Goal: Obtain resource: Download file/media

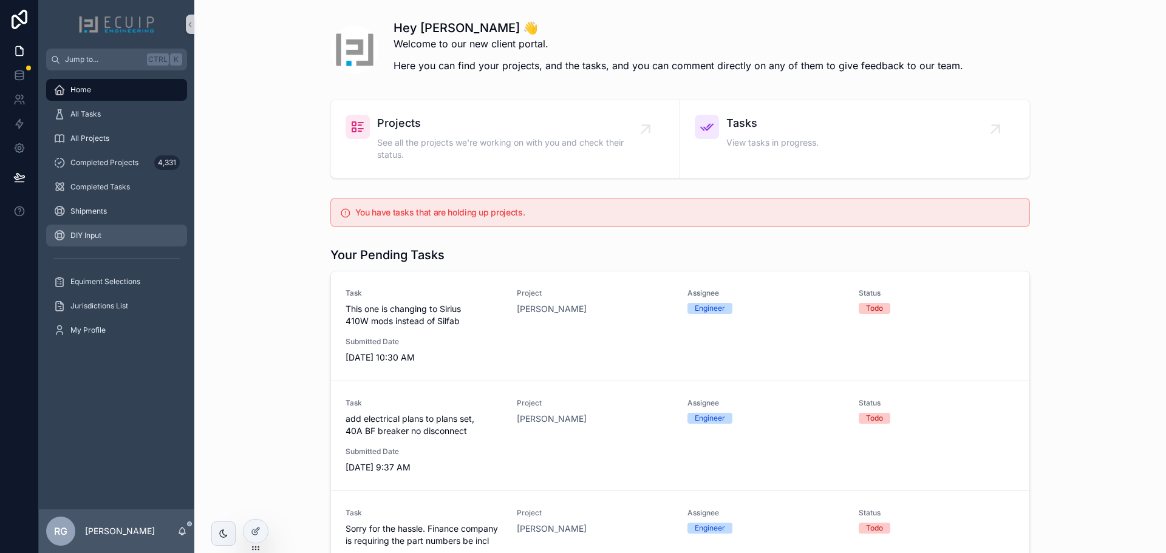
click at [107, 225] on link "DIY Input" at bounding box center [116, 236] width 141 height 22
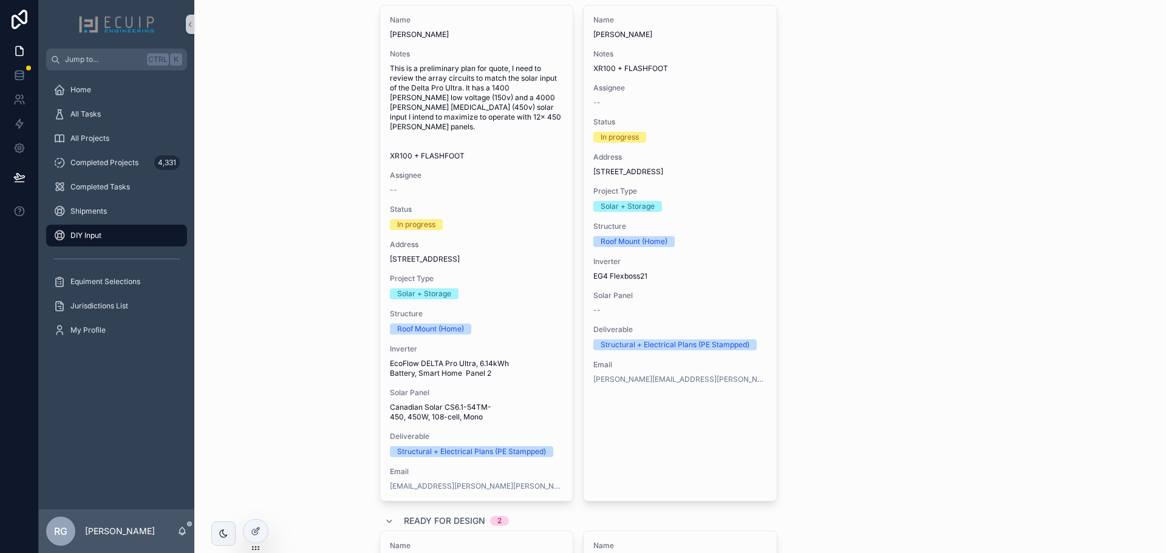
scroll to position [547, 0]
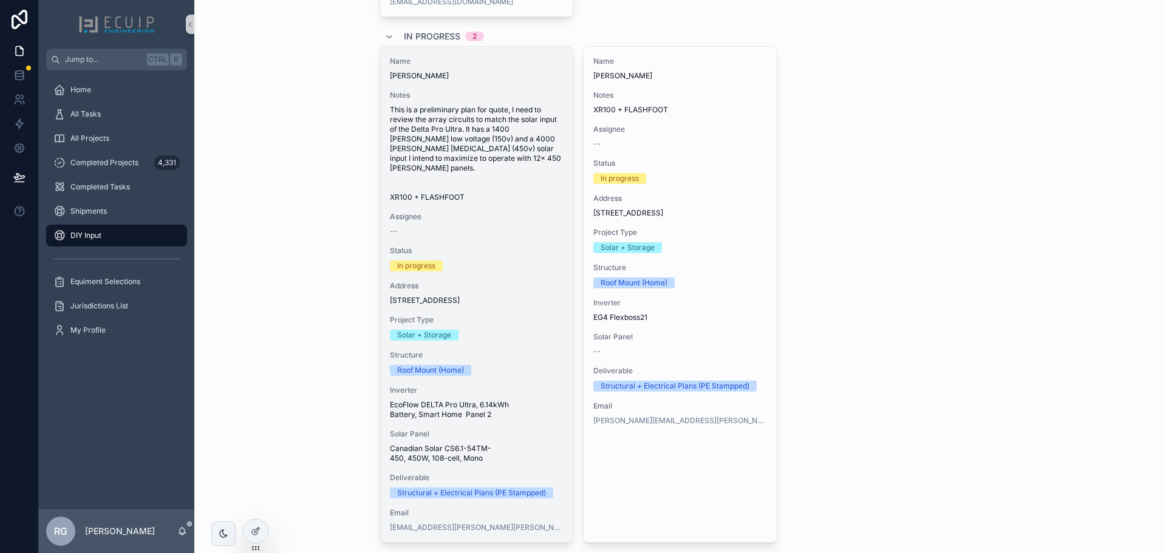
click at [537, 271] on div "Status In progress" at bounding box center [477, 259] width 174 height 26
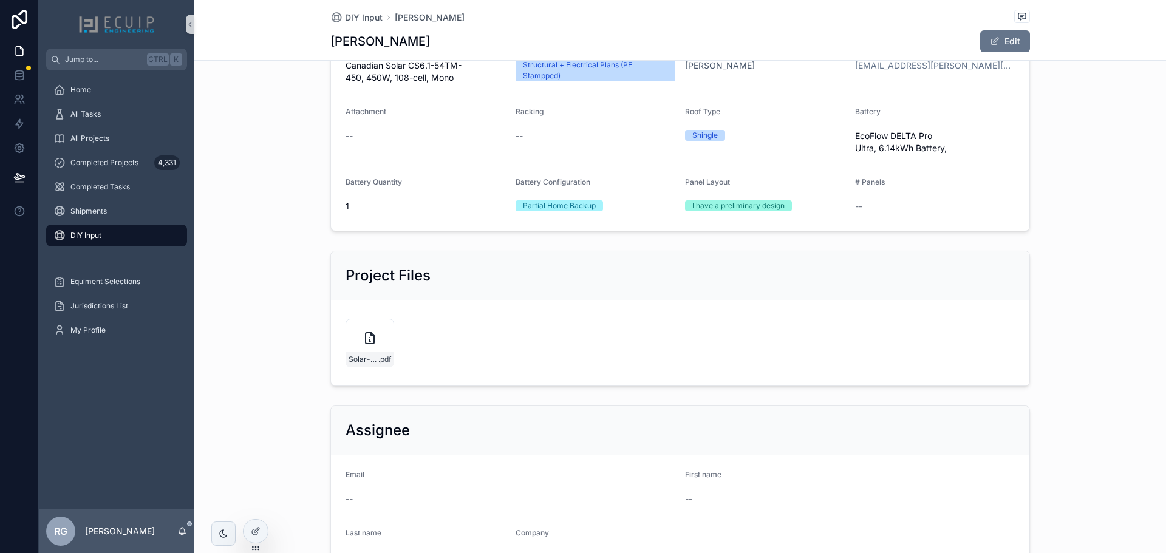
scroll to position [303, 0]
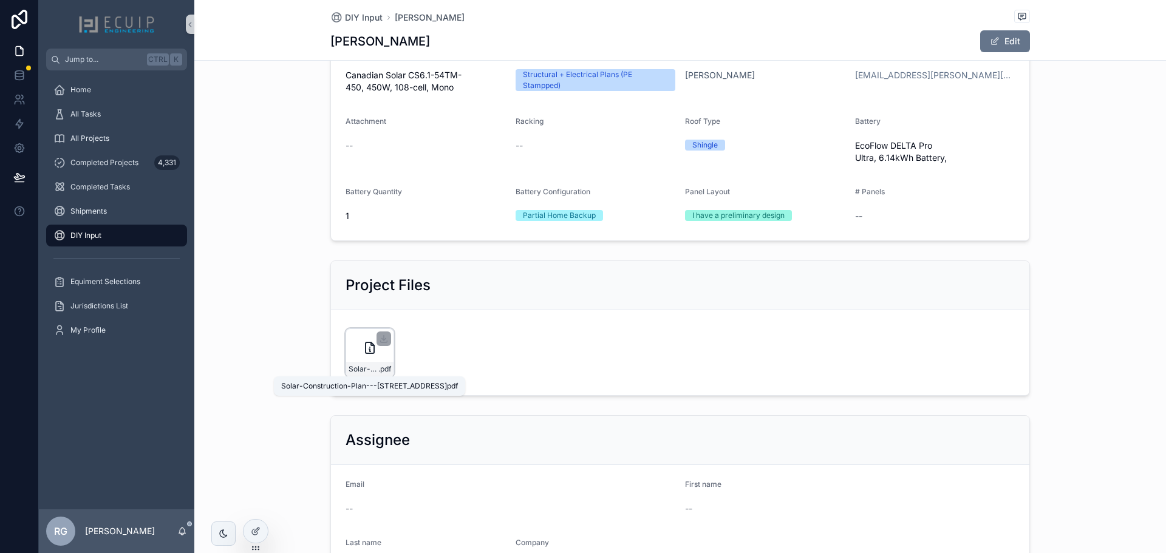
click at [360, 366] on span "Solar-Construction-Plan---[STREET_ADDRESS]" at bounding box center [364, 369] width 30 height 10
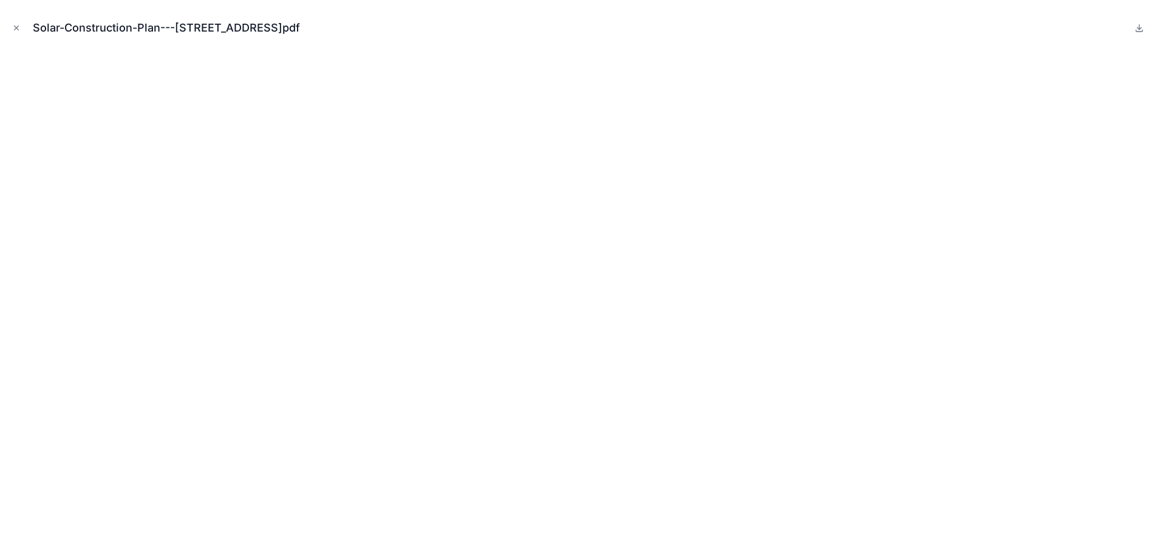
click at [16, 35] on div "Solar-Construction-Plan---[STREET_ADDRESS]pdf" at bounding box center [583, 28] width 1147 height 36
click at [13, 29] on icon "Close modal" at bounding box center [16, 28] width 9 height 9
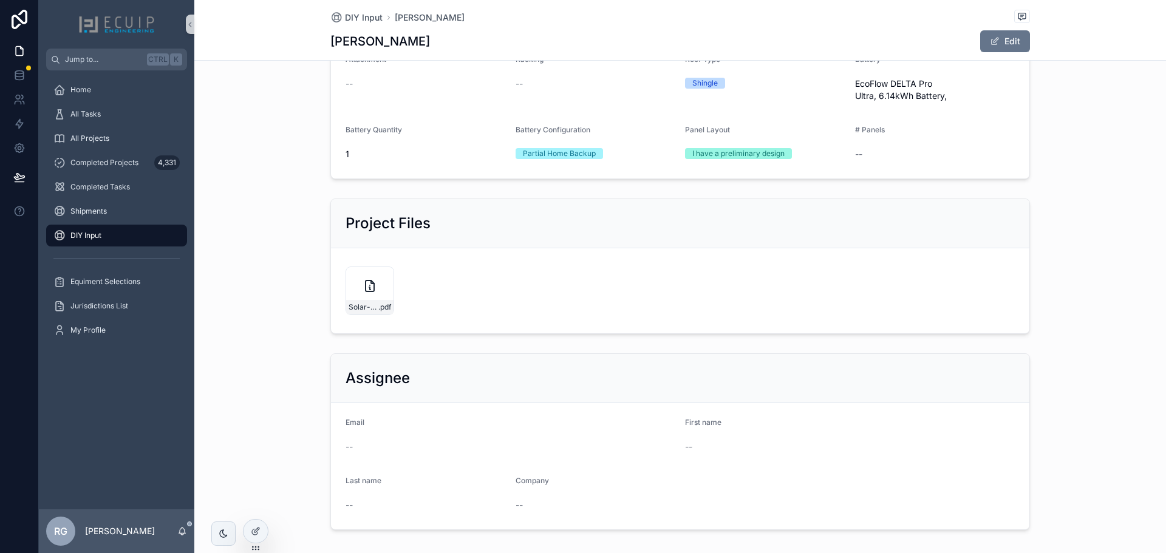
scroll to position [424, 0]
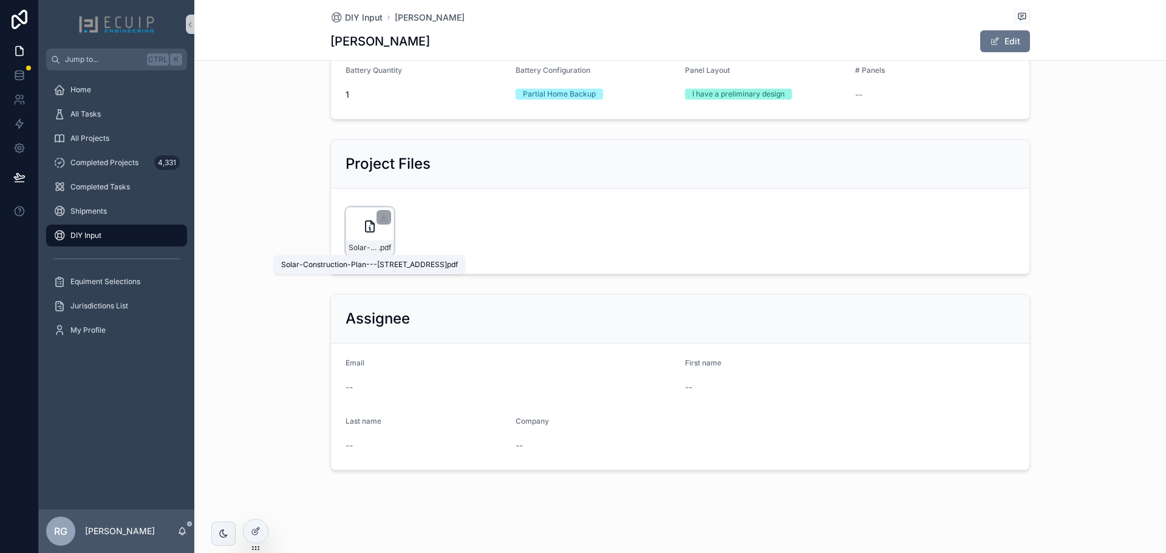
click at [378, 245] on span ".pdf" at bounding box center [384, 248] width 13 height 10
